Goal: Navigation & Orientation: Understand site structure

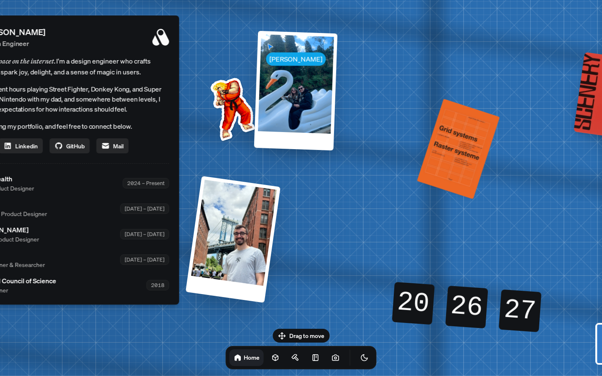
click at [226, 104] on img at bounding box center [231, 107] width 85 height 85
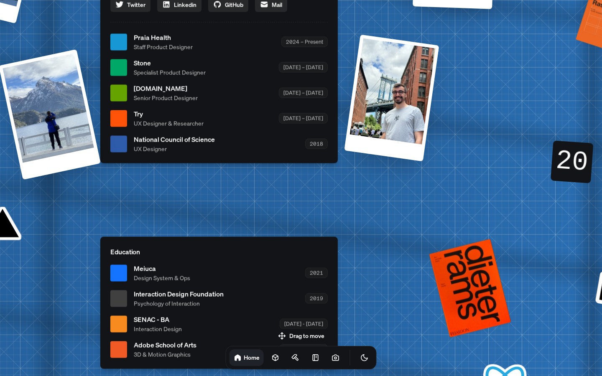
drag, startPoint x: 362, startPoint y: 201, endPoint x: 525, endPoint y: 60, distance: 215.3
click at [525, 60] on div "[PERSON_NAME] [PERSON_NAME] Design Engineer Welcome to my space on the internet…" at bounding box center [221, 42] width 1252 height 1096
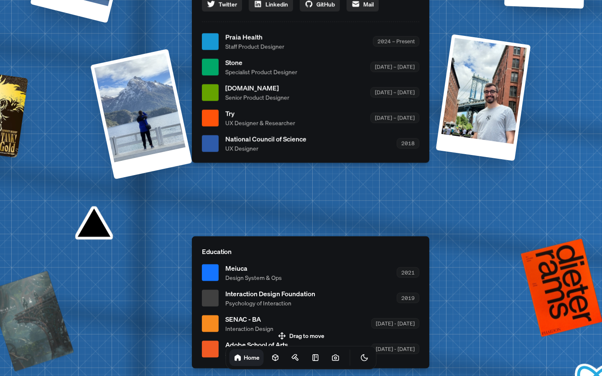
drag, startPoint x: 480, startPoint y: 148, endPoint x: 577, endPoint y: 140, distance: 97.0
click at [577, 140] on div "[PERSON_NAME] [PERSON_NAME] Design Engineer Welcome to my space on the internet…" at bounding box center [313, 42] width 1252 height 1096
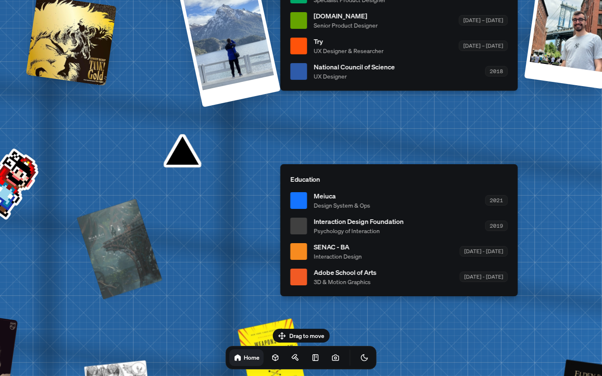
drag, startPoint x: 385, startPoint y: 189, endPoint x: 448, endPoint y: 120, distance: 92.4
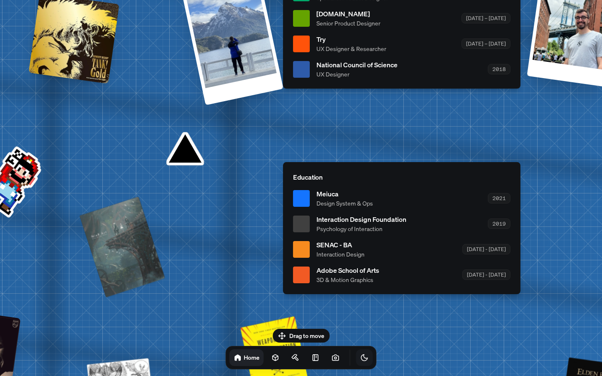
click at [361, 361] on icon "Toggle Theme" at bounding box center [364, 358] width 6 height 6
click at [361, 361] on icon "Toggle Theme" at bounding box center [365, 358] width 8 height 8
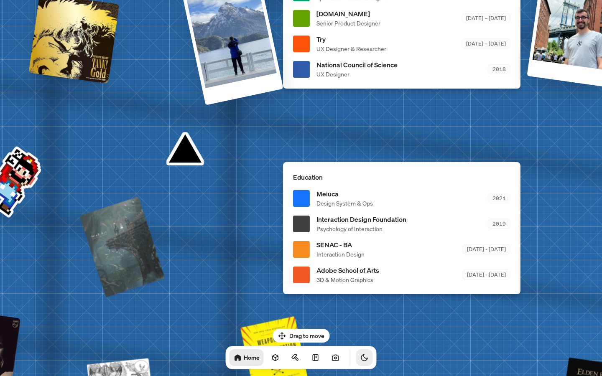
click at [361, 361] on icon "Toggle Theme" at bounding box center [364, 358] width 6 height 6
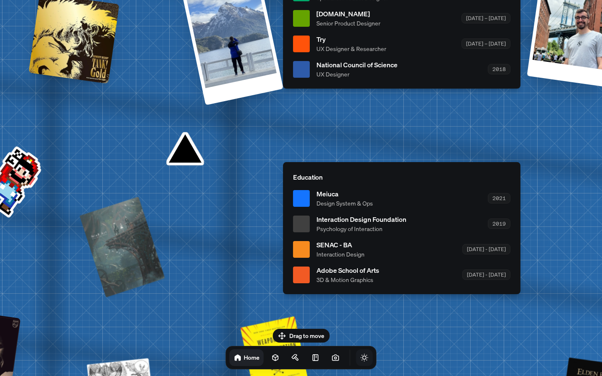
click at [361, 361] on icon "Toggle Theme" at bounding box center [365, 358] width 8 height 8
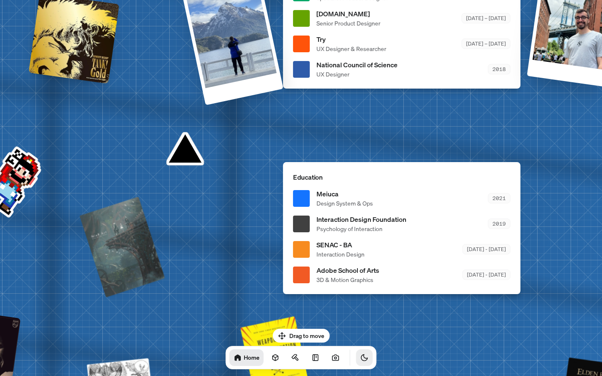
click at [361, 361] on icon "Toggle Theme" at bounding box center [364, 358] width 6 height 6
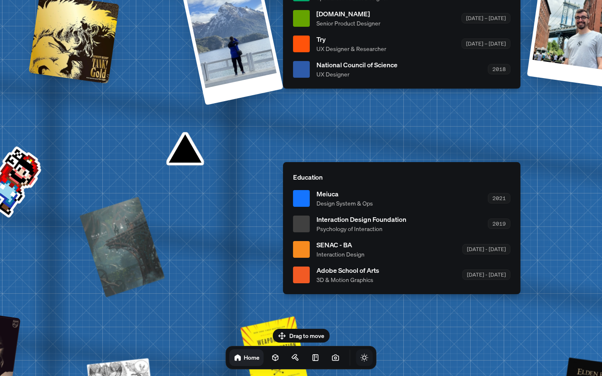
click at [361, 361] on icon "Toggle Theme" at bounding box center [365, 358] width 8 height 8
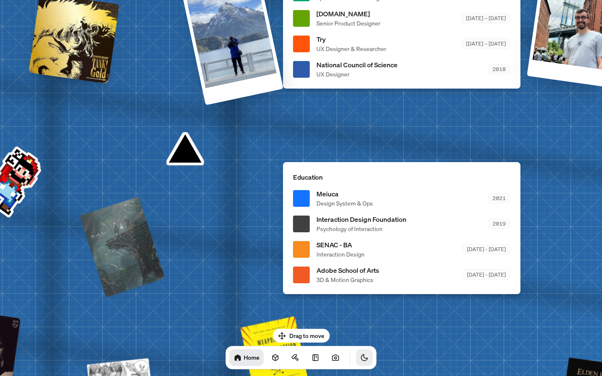
click at [361, 361] on icon "Toggle Theme" at bounding box center [364, 358] width 6 height 6
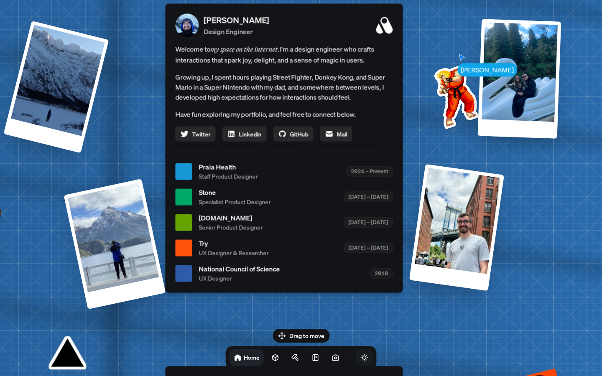
drag, startPoint x: 407, startPoint y: 85, endPoint x: 290, endPoint y: 289, distance: 235.6
click at [290, 289] on div "[PERSON_NAME] Design Engineer Welcome to my space on the internet. I'm a design…" at bounding box center [284, 148] width 238 height 289
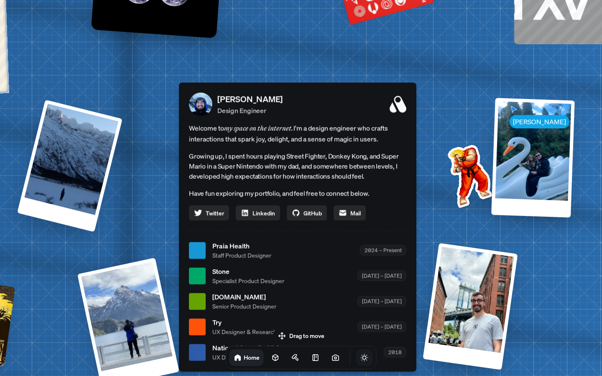
drag, startPoint x: 410, startPoint y: 128, endPoint x: 434, endPoint y: 250, distance: 123.7
click at [434, 249] on div "[PERSON_NAME] [PERSON_NAME] Design Engineer Welcome to my space on the internet…" at bounding box center [300, 251] width 1252 height 1096
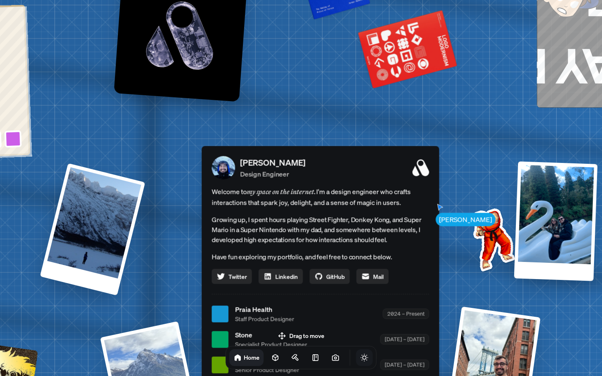
drag, startPoint x: 412, startPoint y: 143, endPoint x: 488, endPoint y: 281, distance: 157.5
click at [429, 179] on div "[PERSON_NAME] Design Engineer" at bounding box center [334, 168] width 189 height 23
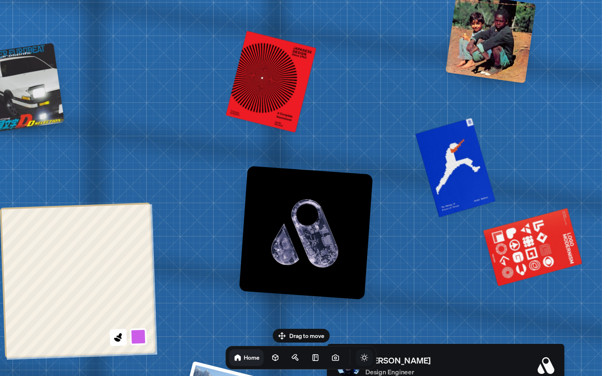
drag, startPoint x: 396, startPoint y: 157, endPoint x: 456, endPoint y: 234, distance: 97.8
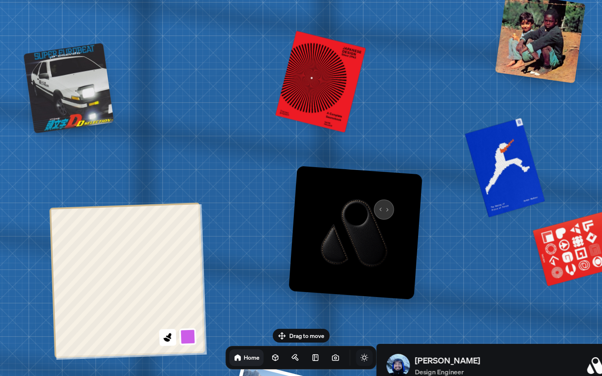
drag, startPoint x: 328, startPoint y: 204, endPoint x: 377, endPoint y: 204, distance: 49.4
click at [377, 204] on img at bounding box center [356, 233] width 134 height 134
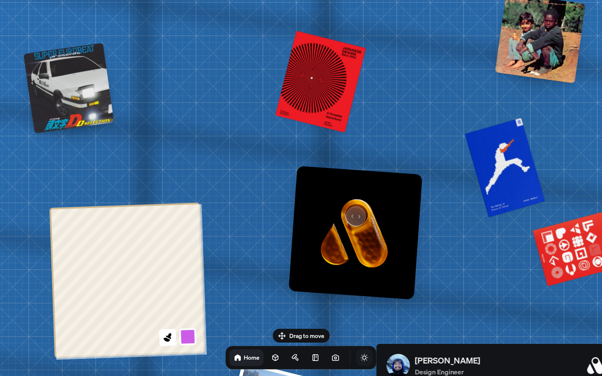
click at [351, 213] on img at bounding box center [356, 233] width 134 height 134
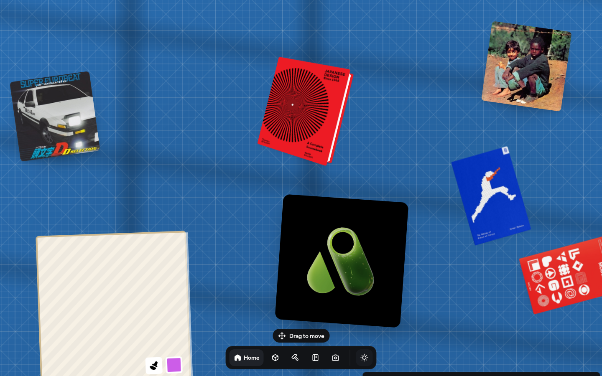
drag, startPoint x: 326, startPoint y: 64, endPoint x: 312, endPoint y: 92, distance: 31.8
click at [312, 92] on div at bounding box center [307, 111] width 90 height 105
click at [312, 92] on div at bounding box center [307, 112] width 90 height 105
click at [322, 117] on div at bounding box center [307, 112] width 90 height 105
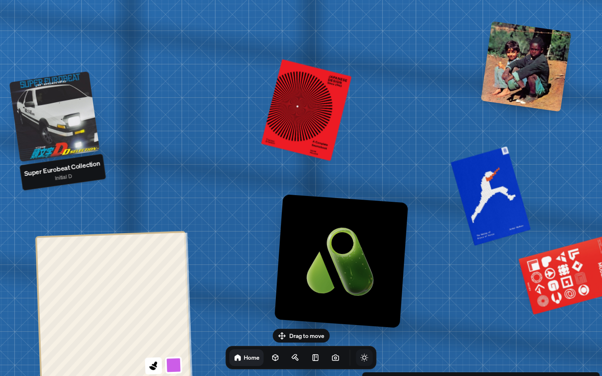
click at [50, 128] on div at bounding box center [54, 117] width 91 height 91
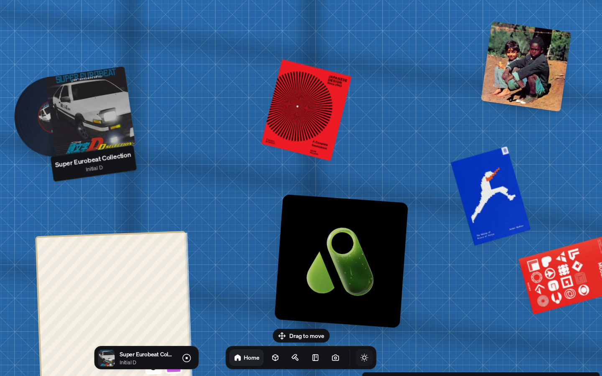
click at [101, 117] on div at bounding box center [90, 112] width 91 height 91
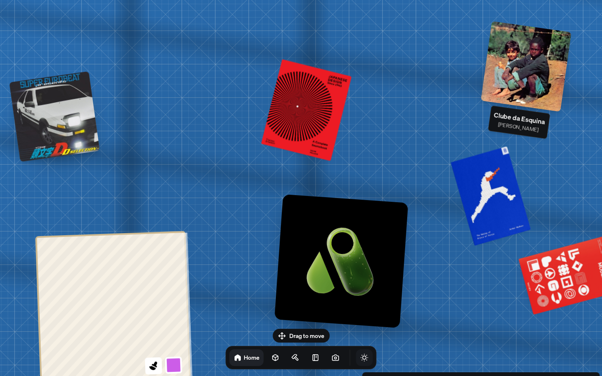
click at [518, 64] on div at bounding box center [526, 66] width 91 height 91
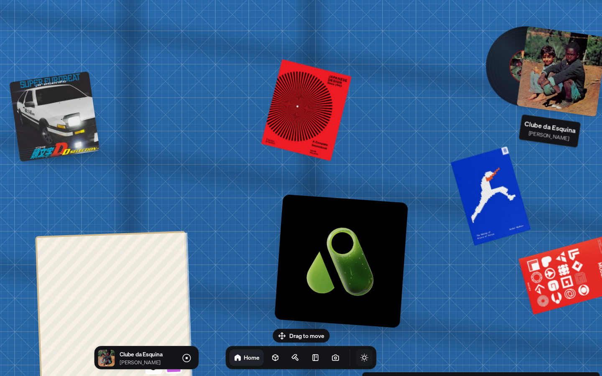
click at [552, 78] on div at bounding box center [562, 71] width 91 height 91
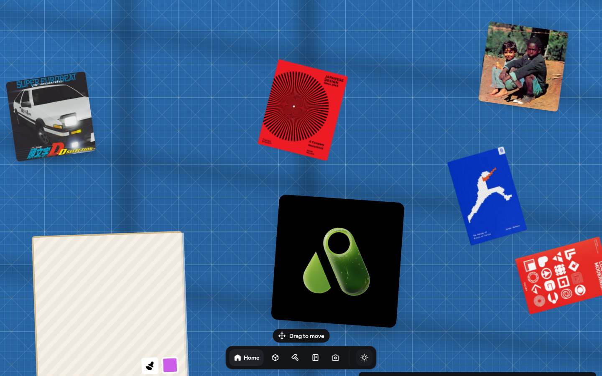
drag, startPoint x: 435, startPoint y: 118, endPoint x: 287, endPoint y: 85, distance: 151.6
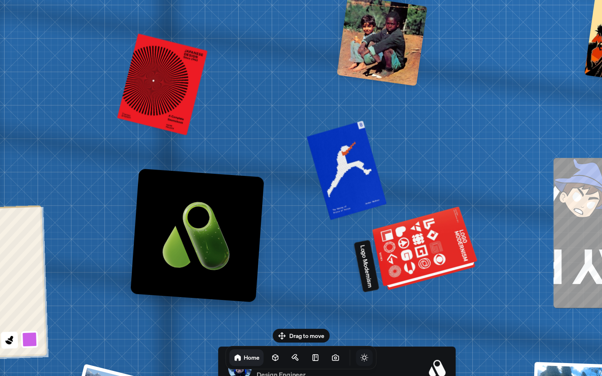
click at [423, 256] on div at bounding box center [426, 249] width 102 height 77
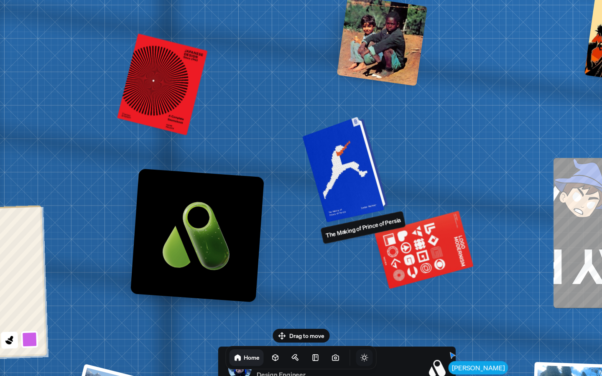
click at [343, 183] on div at bounding box center [346, 169] width 79 height 102
click at [352, 179] on div at bounding box center [346, 169] width 79 height 102
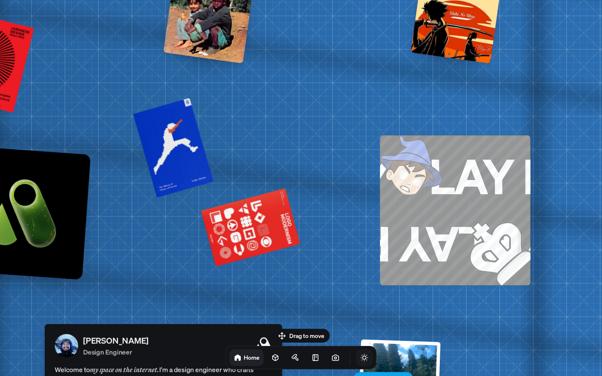
drag, startPoint x: 444, startPoint y: 188, endPoint x: 256, endPoint y: 252, distance: 198.3
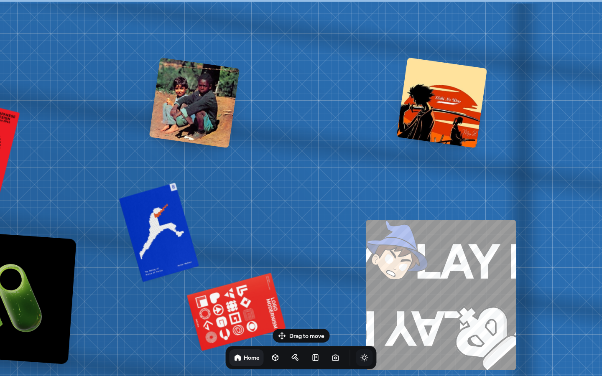
click at [424, 124] on div at bounding box center [442, 103] width 91 height 91
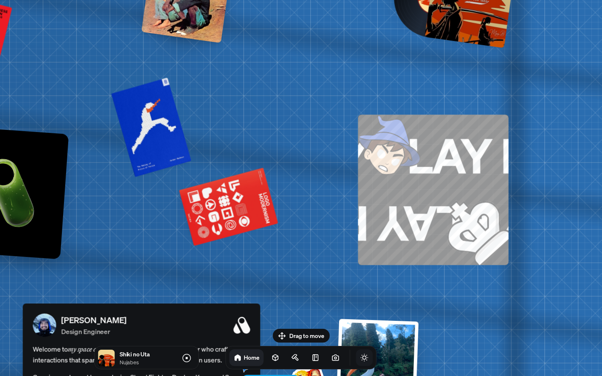
drag, startPoint x: 354, startPoint y: 173, endPoint x: 343, endPoint y: 49, distance: 123.9
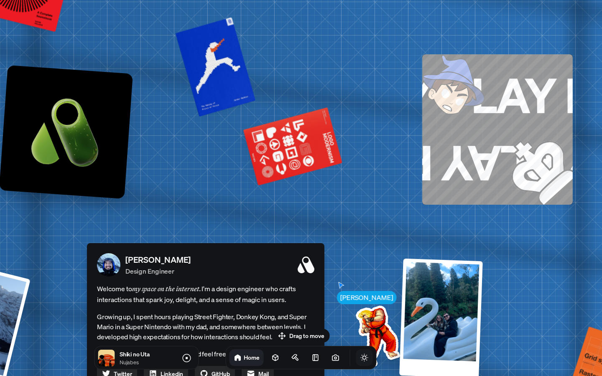
drag, startPoint x: 307, startPoint y: 129, endPoint x: 378, endPoint y: 90, distance: 80.7
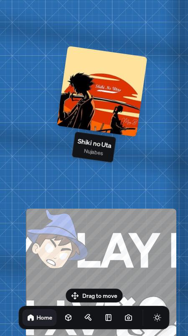
click at [93, 82] on div at bounding box center [102, 91] width 91 height 91
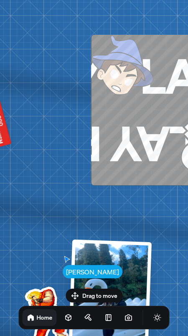
click at [89, 292] on div "Drag to move Shiki no Uta Nujabes Home" at bounding box center [94, 308] width 164 height 41
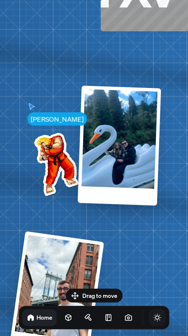
click at [154, 319] on icon "Toggle Theme" at bounding box center [158, 317] width 8 height 8
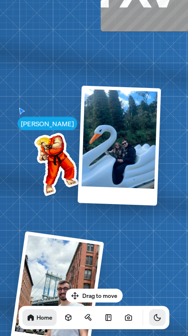
click at [154, 319] on icon "Toggle Theme" at bounding box center [158, 317] width 8 height 8
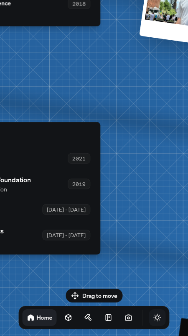
click at [154, 319] on icon "Toggle Theme" at bounding box center [158, 317] width 8 height 8
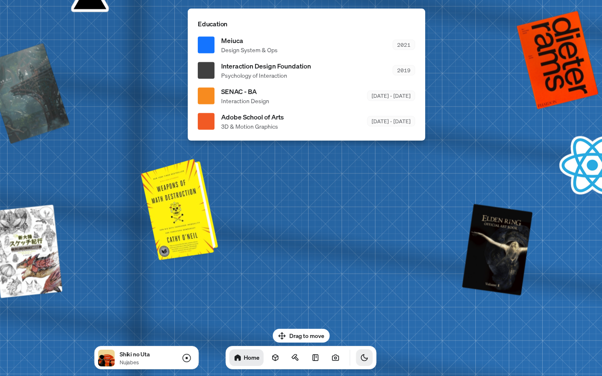
click at [177, 218] on div at bounding box center [181, 208] width 71 height 97
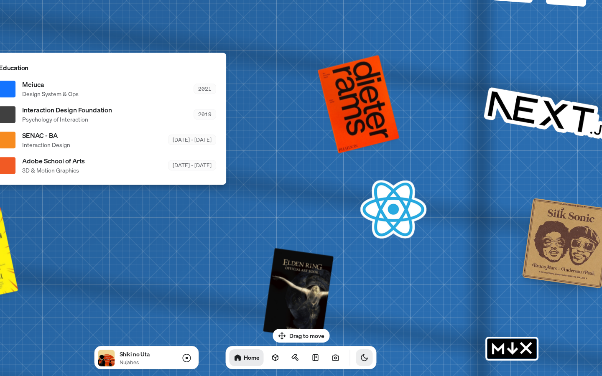
drag, startPoint x: 436, startPoint y: 195, endPoint x: 387, endPoint y: 207, distance: 51.3
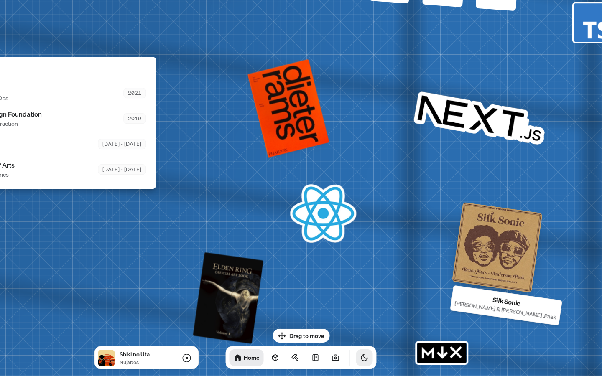
click at [188, 259] on div at bounding box center [497, 247] width 91 height 91
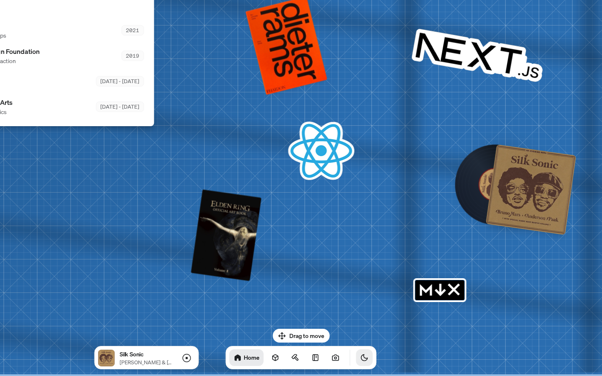
click at [188, 293] on icon "MDX" at bounding box center [441, 292] width 10 height 5
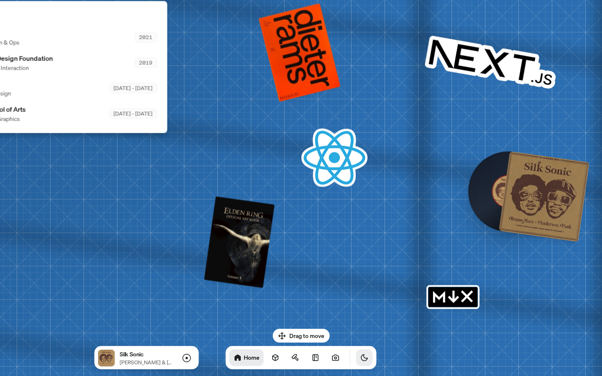
drag, startPoint x: 434, startPoint y: 283, endPoint x: 453, endPoint y: 292, distance: 20.8
click at [188, 292] on rect "MDX" at bounding box center [453, 297] width 49 height 20
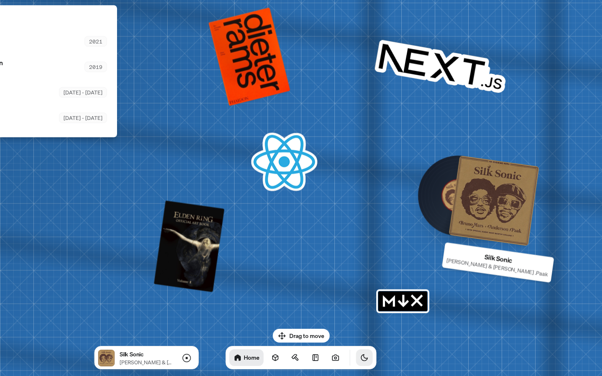
drag, startPoint x: 516, startPoint y: 205, endPoint x: 461, endPoint y: 207, distance: 55.7
click at [188, 207] on div at bounding box center [494, 201] width 91 height 91
